Goal: Information Seeking & Learning: Learn about a topic

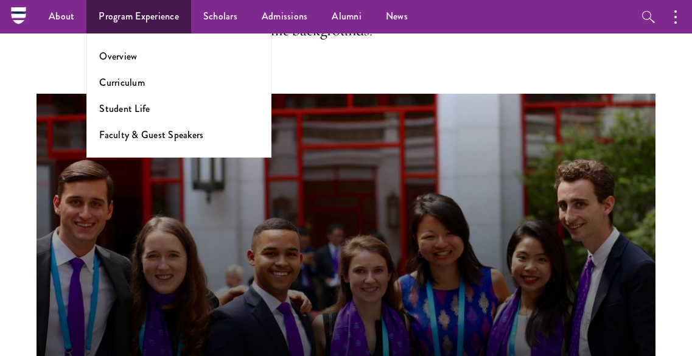
scroll to position [209, 0]
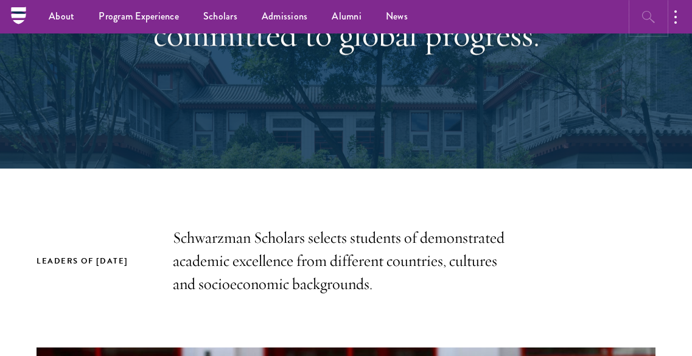
click at [647, 10] on icon "button" at bounding box center [648, 17] width 15 height 15
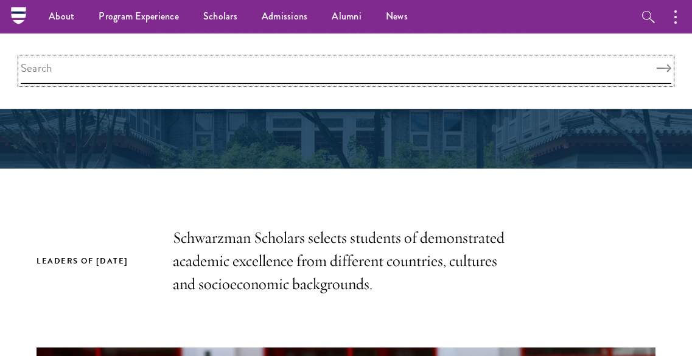
click at [450, 81] on input "search" at bounding box center [346, 71] width 650 height 26
type input "9"
type input "interview"
click at [656, 64] on button "Search" at bounding box center [663, 68] width 15 height 9
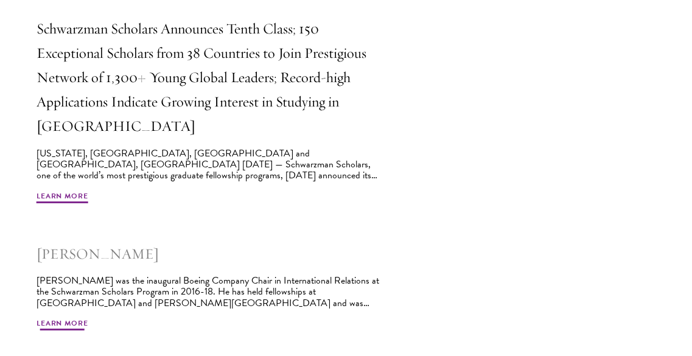
scroll to position [456, 0]
